Goal: Task Accomplishment & Management: Manage account settings

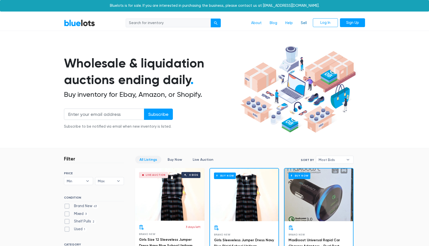
click at [305, 22] on link "Sell" at bounding box center [304, 23] width 14 height 10
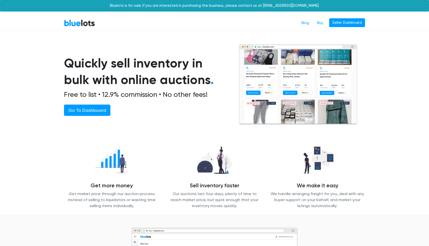
click at [365, 22] on div "BlueLots Blog Buy Seller Dashboard" at bounding box center [214, 23] width 308 height 10
click at [348, 22] on link "Seller Dashboard" at bounding box center [347, 22] width 36 height 9
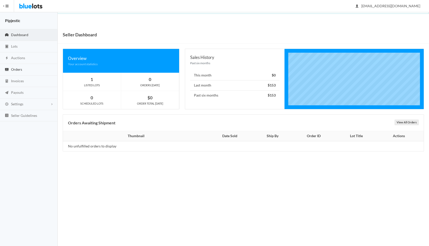
click at [26, 71] on link "Orders" at bounding box center [29, 70] width 58 height 12
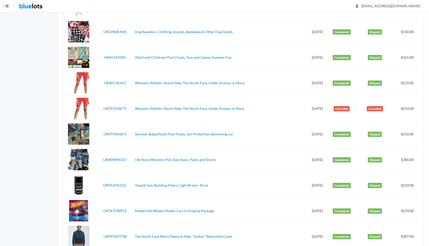
scroll to position [113, 0]
click at [115, 160] on link "ORW44P6GV7" at bounding box center [115, 159] width 24 height 4
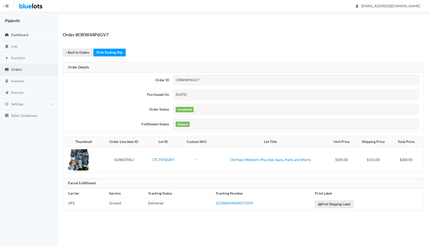
click at [19, 33] on span "Dashboard" at bounding box center [19, 35] width 17 height 4
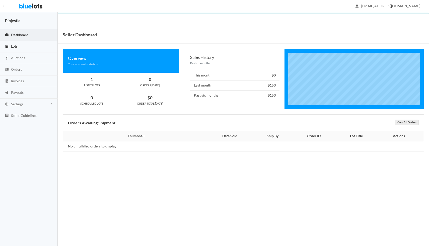
click at [27, 47] on link "Lots" at bounding box center [29, 47] width 58 height 12
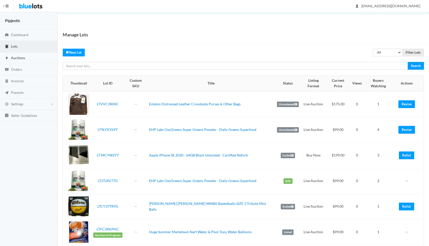
click at [32, 53] on link "Auctions" at bounding box center [29, 58] width 58 height 12
